Goal: Navigation & Orientation: Find specific page/section

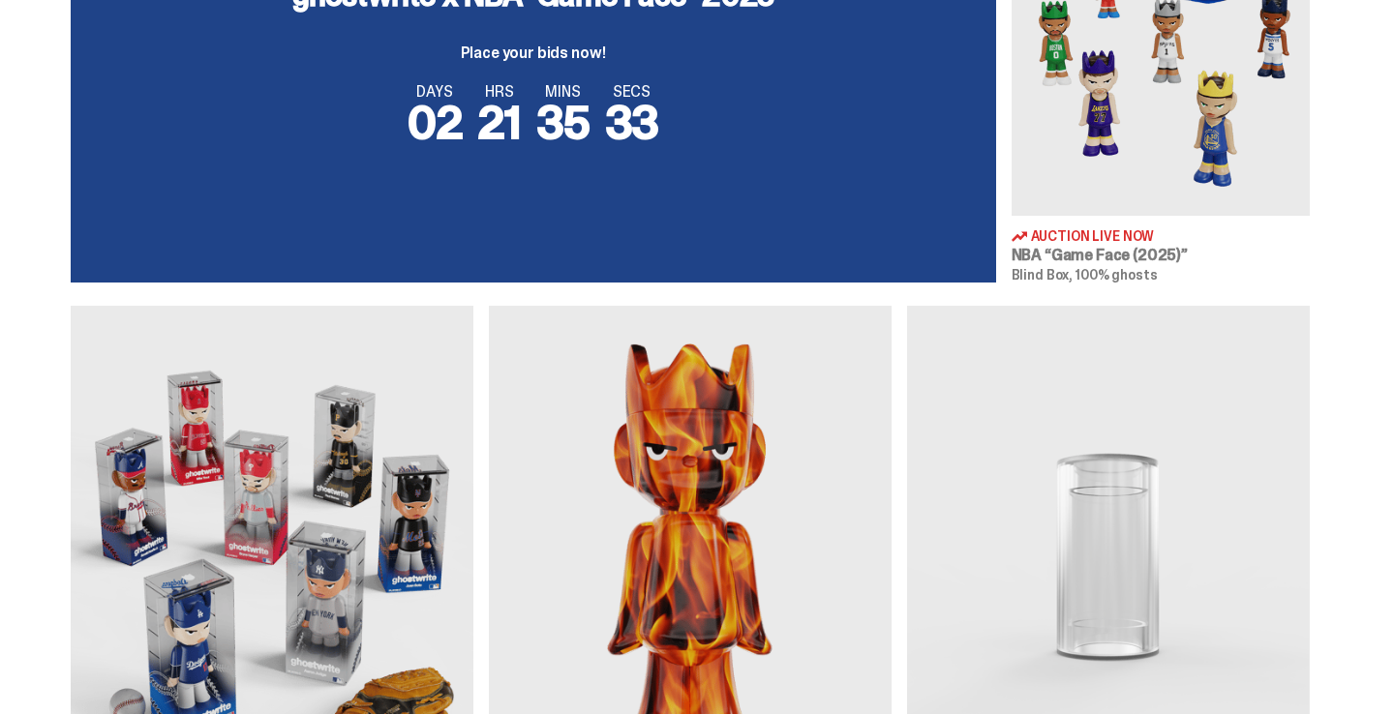
scroll to position [625, 0]
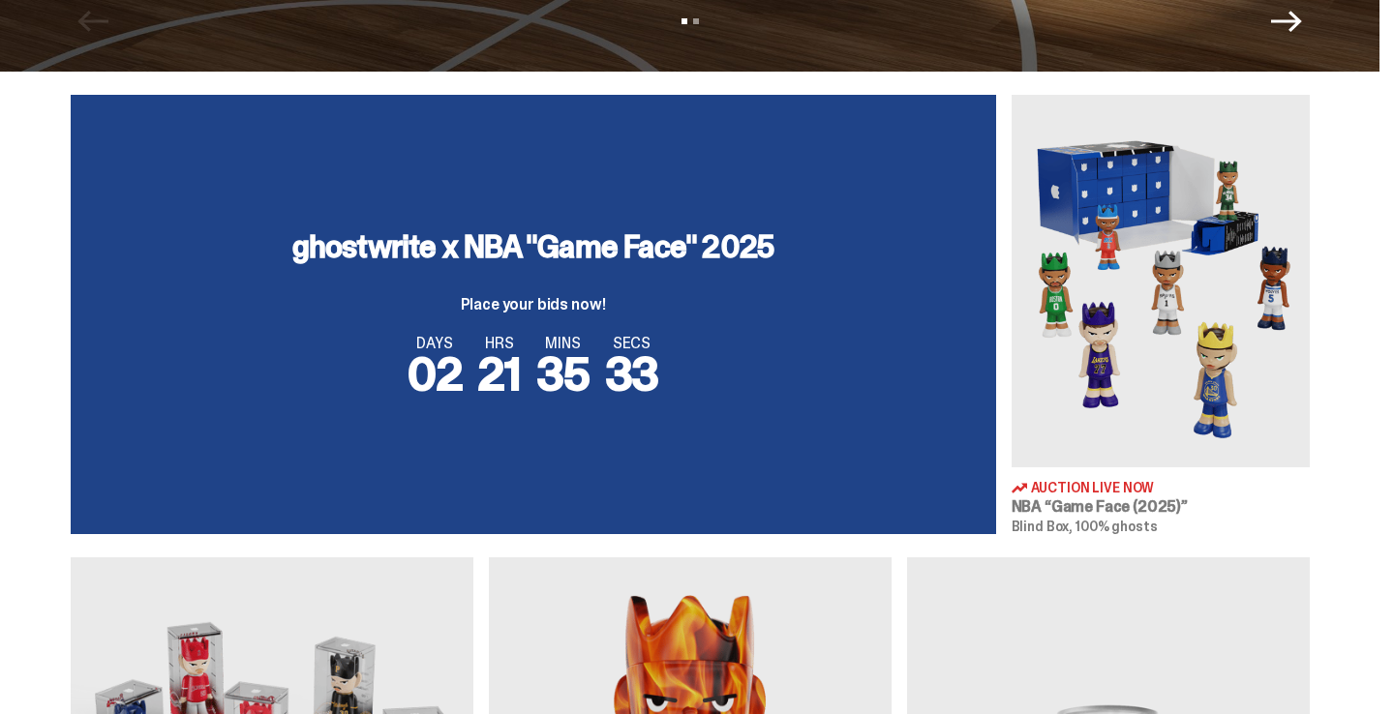
click at [1091, 272] on img at bounding box center [1160, 281] width 298 height 373
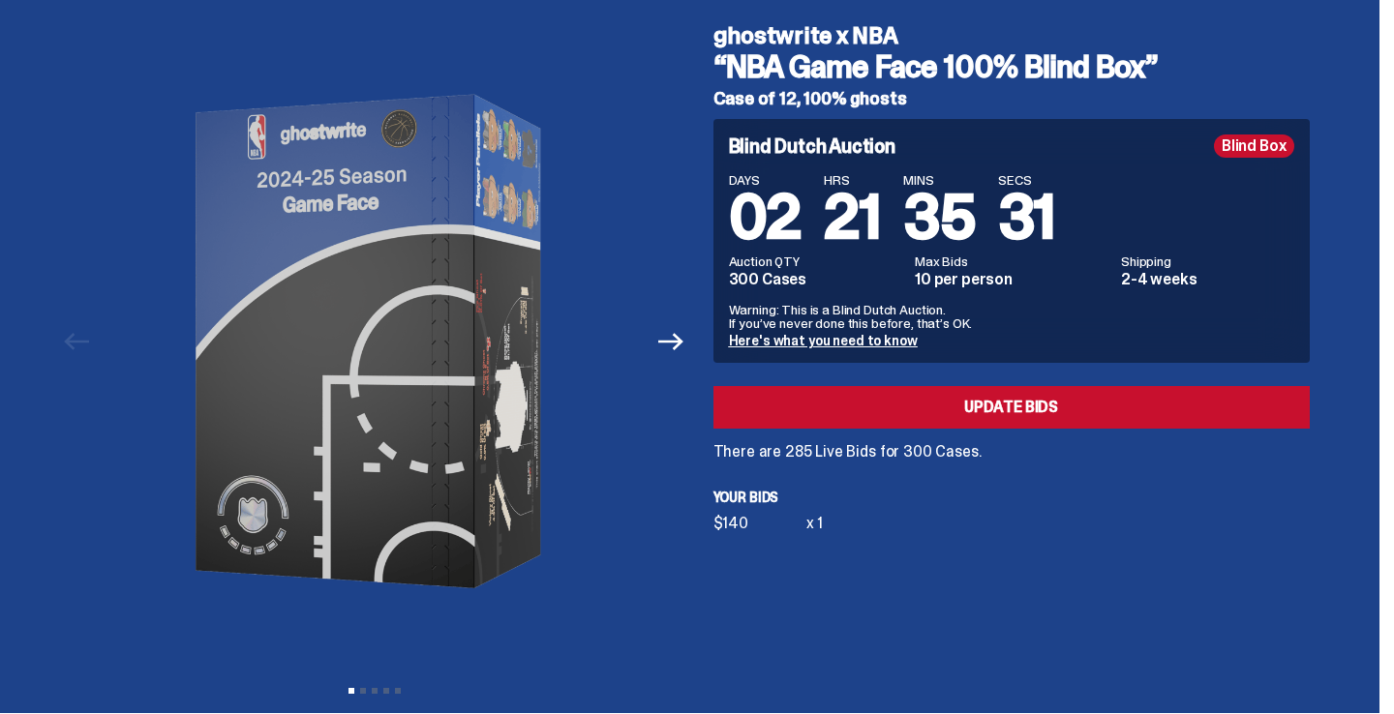
scroll to position [45, 0]
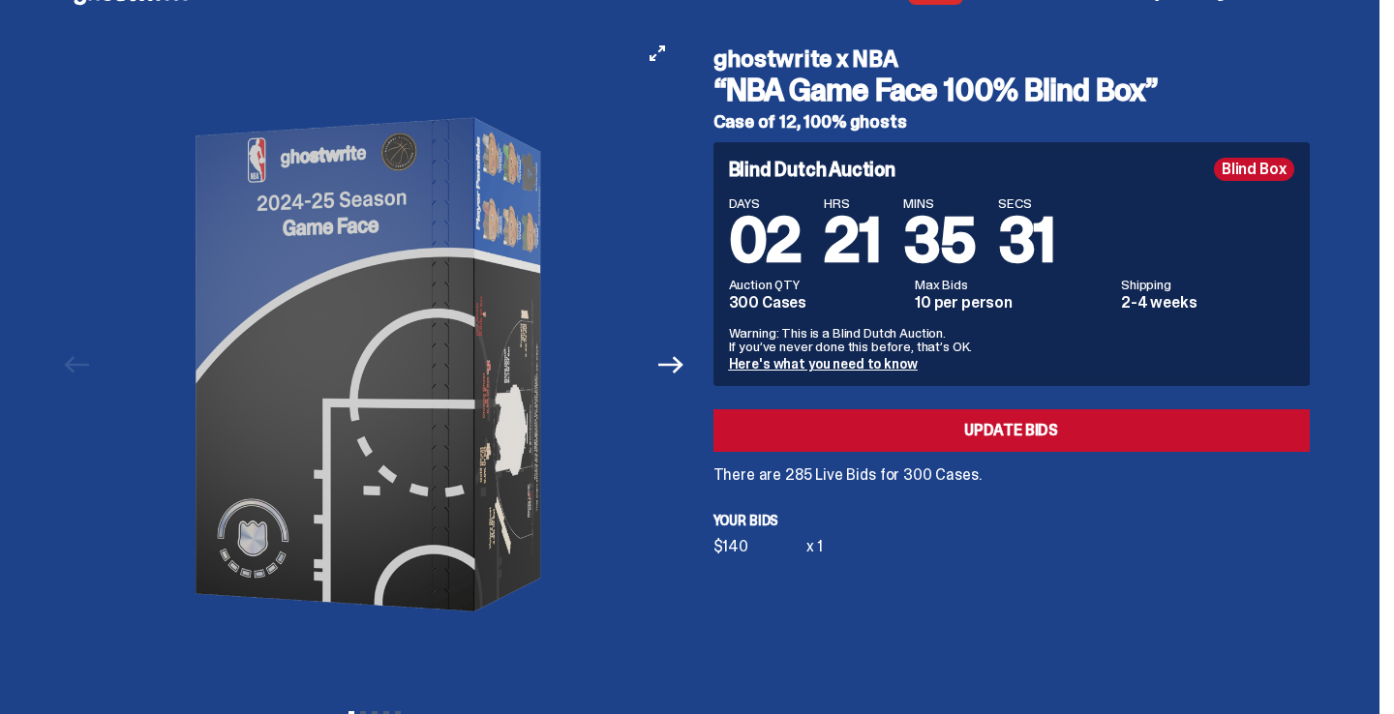
click at [660, 359] on button "Next" at bounding box center [671, 365] width 43 height 43
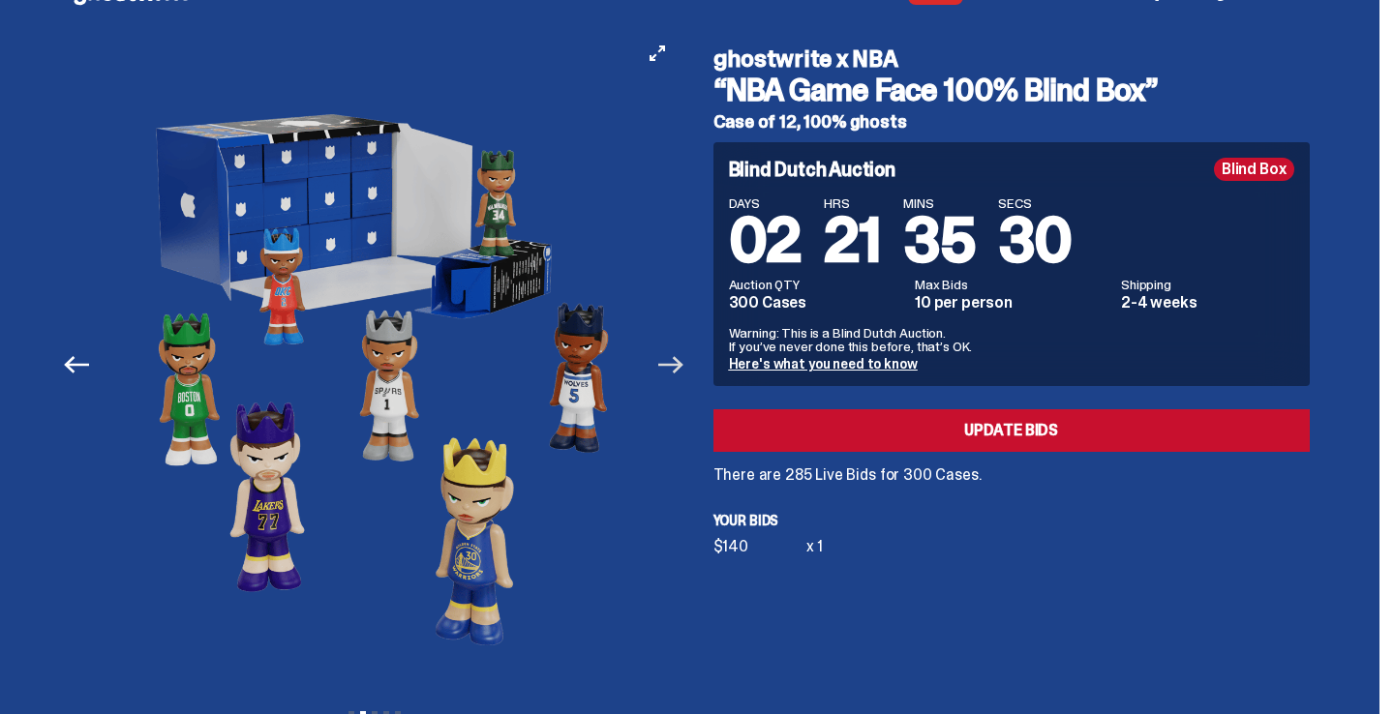
click at [673, 362] on icon "Next" at bounding box center [670, 364] width 25 height 25
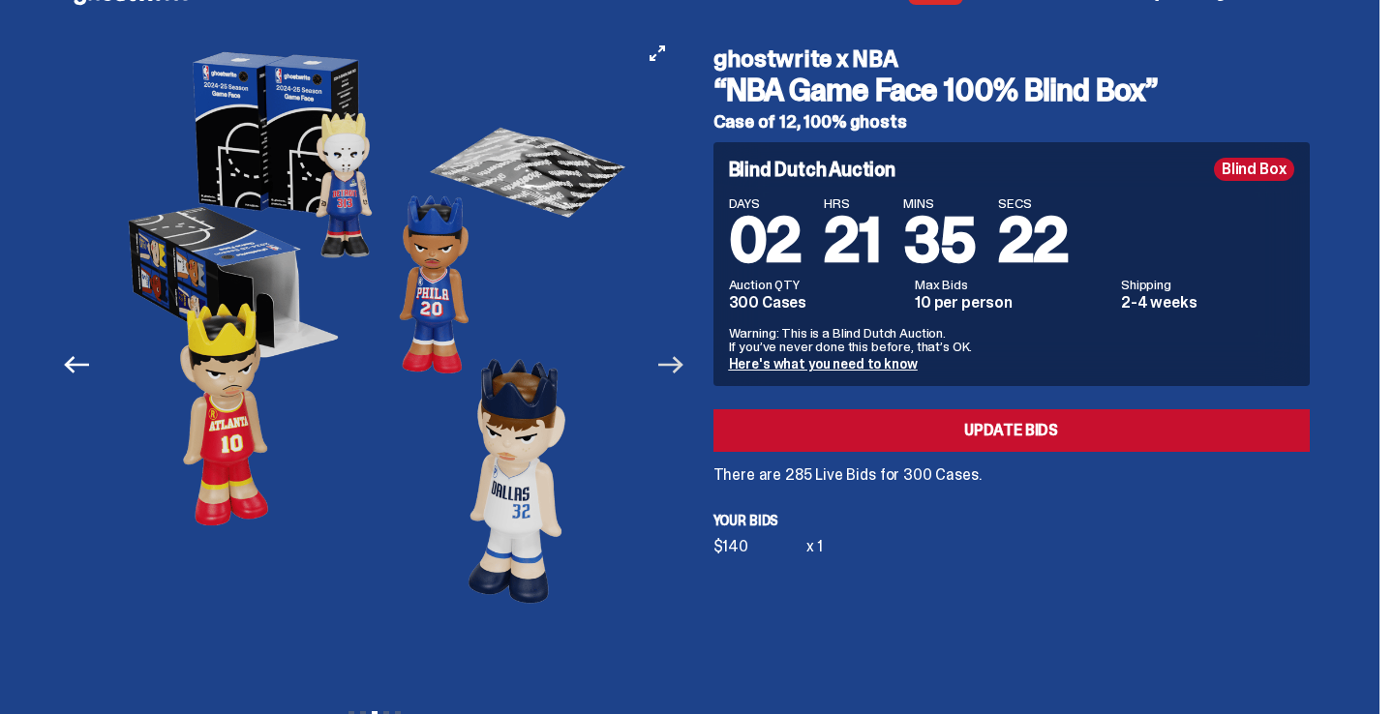
click at [673, 363] on icon "Next" at bounding box center [670, 364] width 25 height 25
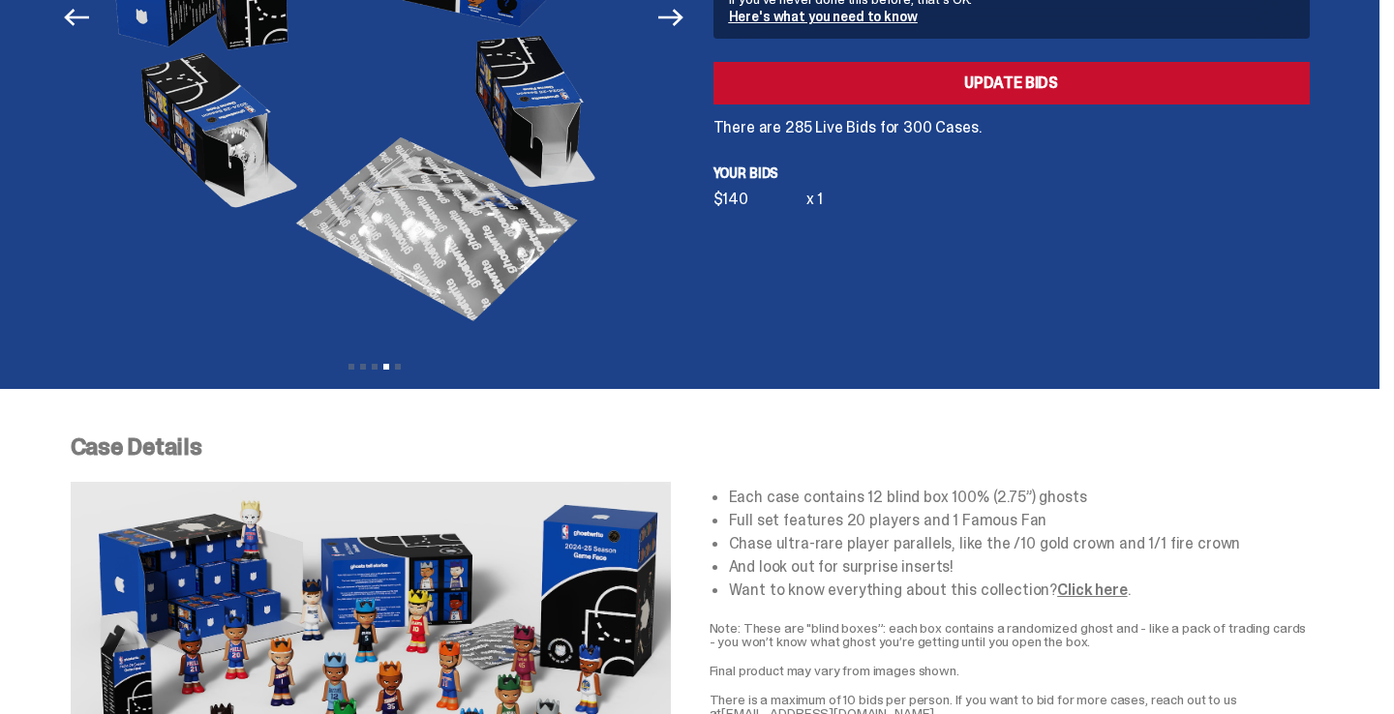
scroll to position [0, 0]
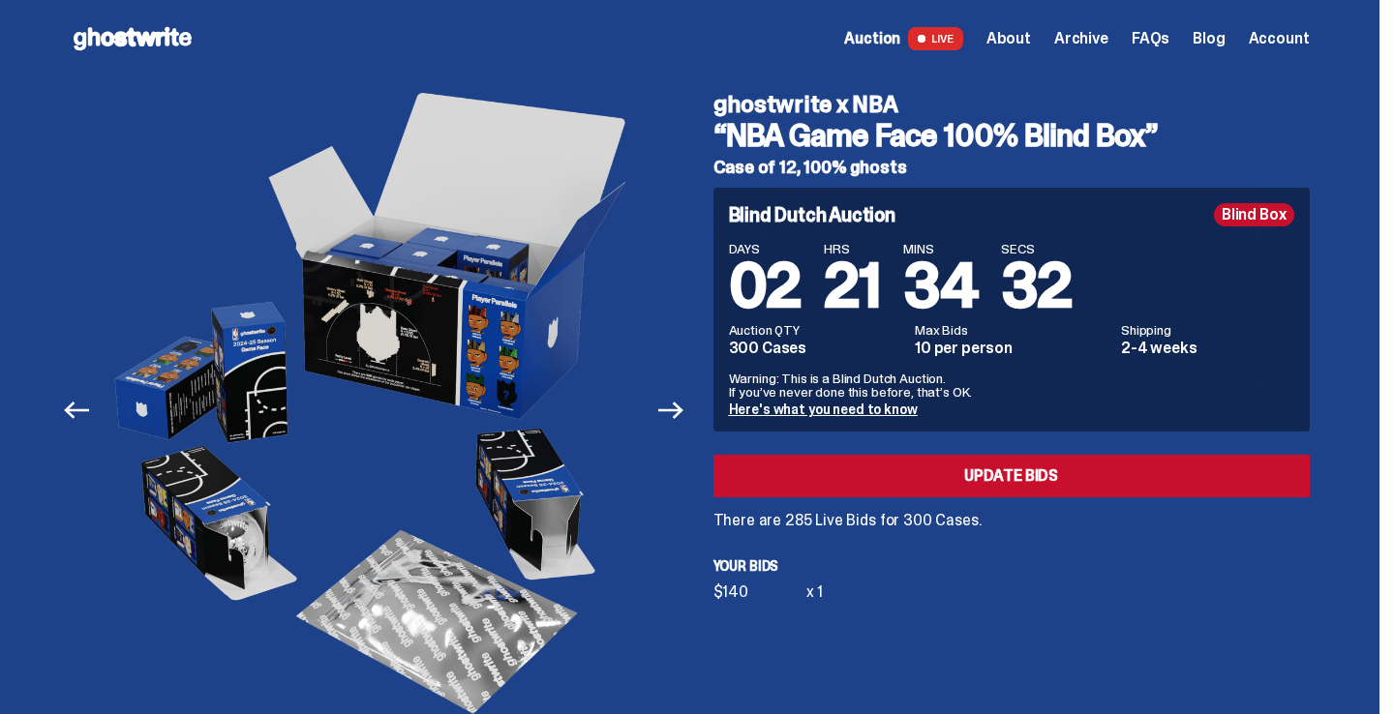
click at [1072, 34] on span "Archive" at bounding box center [1081, 38] width 54 height 15
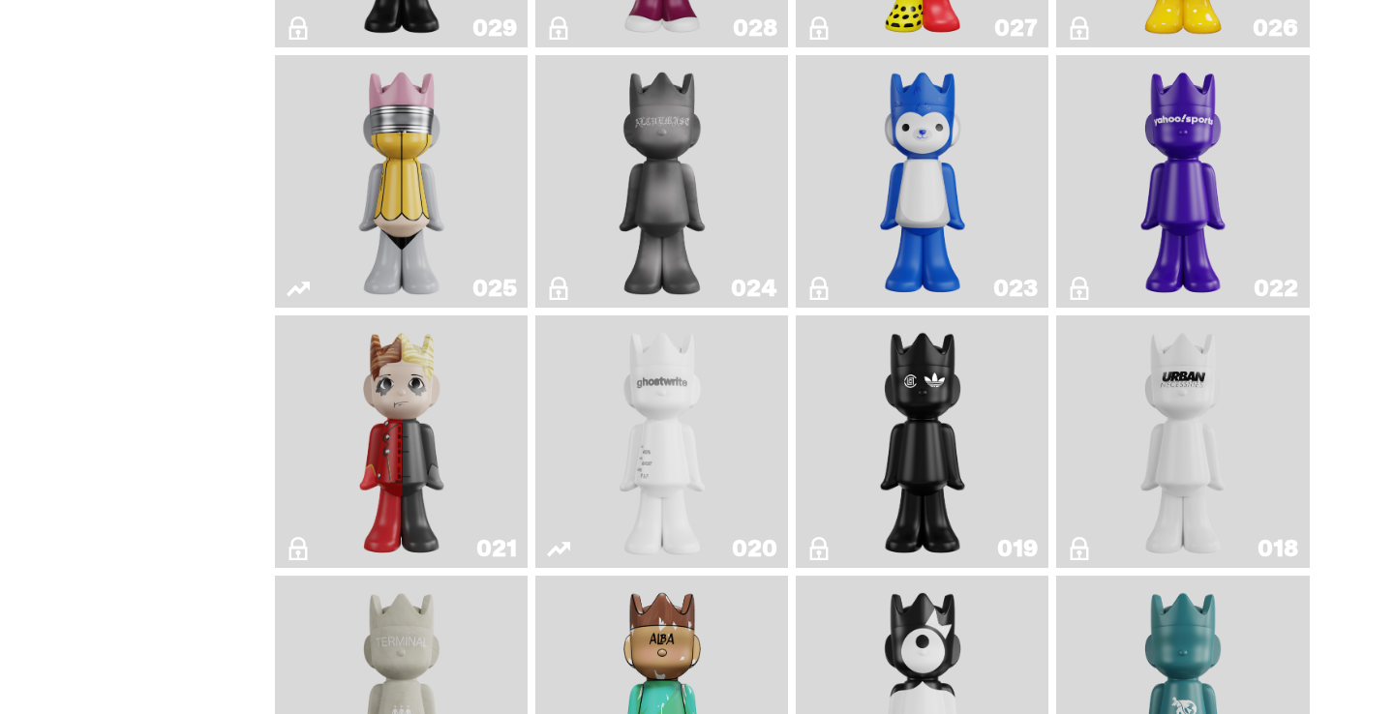
scroll to position [2498, 0]
